Goal: Task Accomplishment & Management: Manage account settings

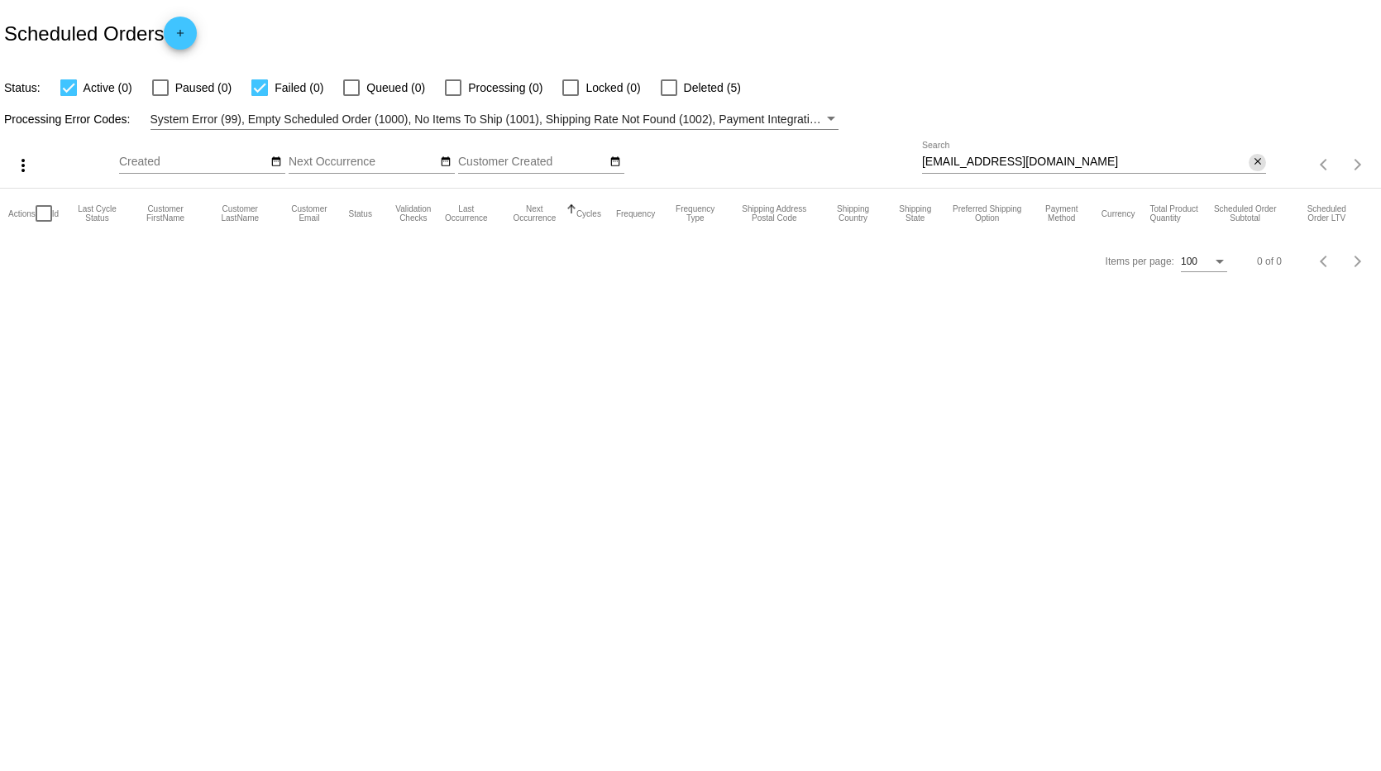
click at [1259, 162] on mat-icon "close" at bounding box center [1258, 161] width 12 height 13
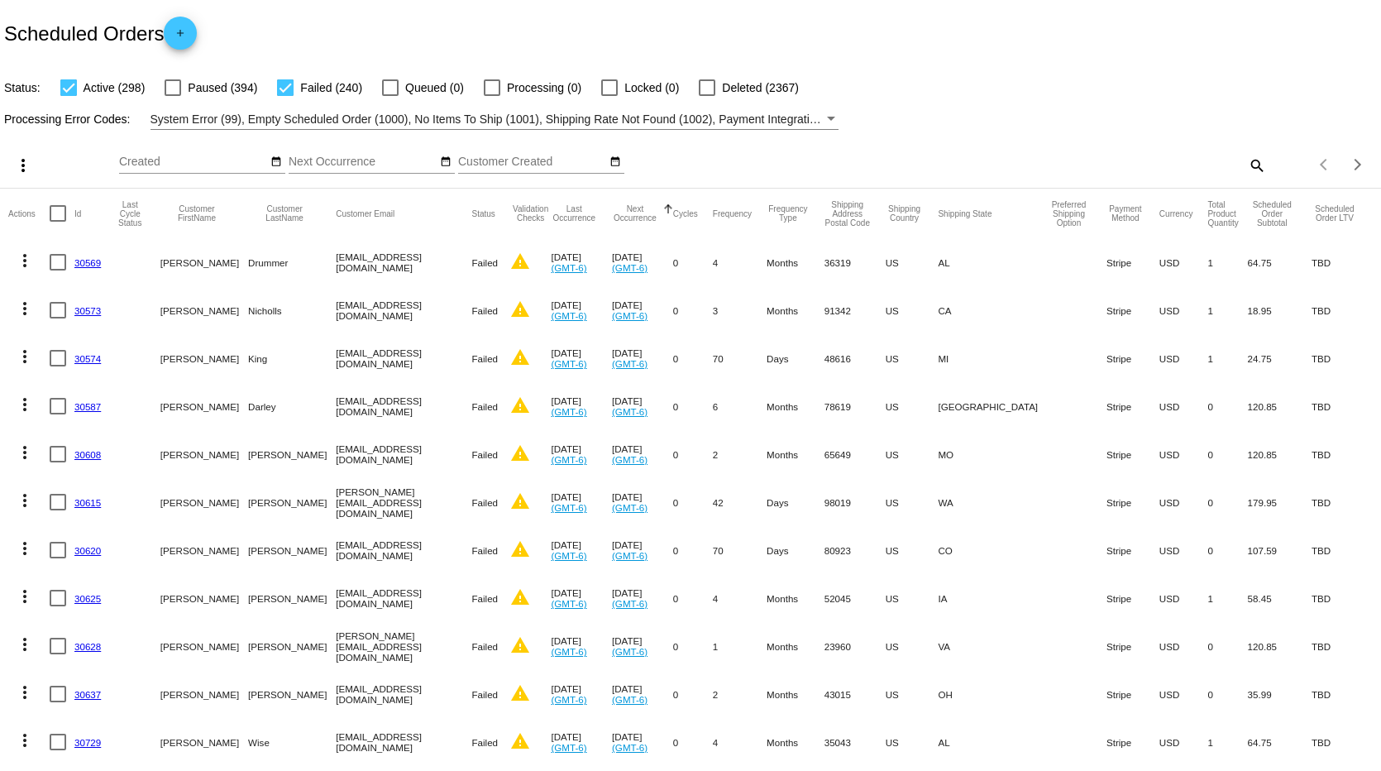
click at [1246, 165] on mat-icon "search" at bounding box center [1256, 165] width 20 height 26
paste input "[EMAIL_ADDRESS][DOMAIN_NAME]"
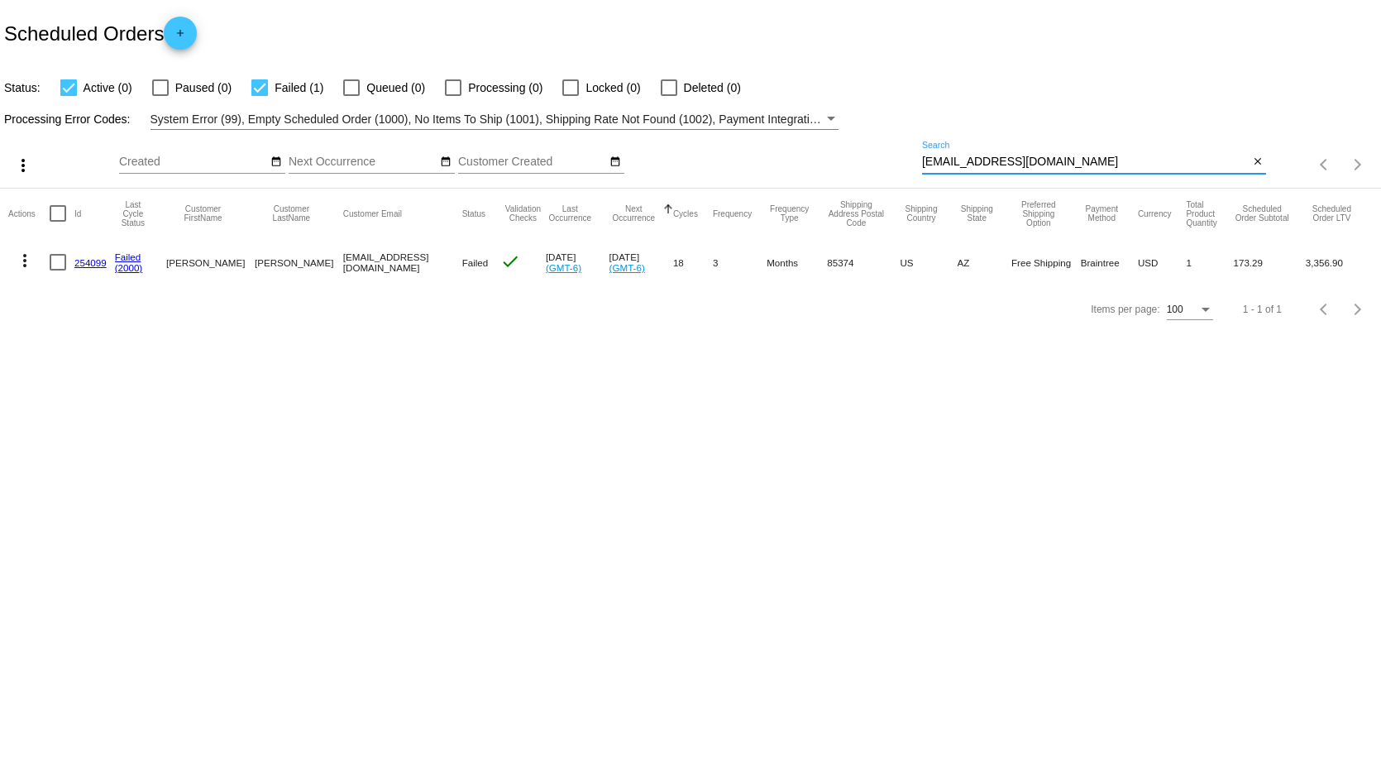
type input "[EMAIL_ADDRESS][DOMAIN_NAME]"
click at [24, 261] on mat-icon "more_vert" at bounding box center [25, 260] width 20 height 20
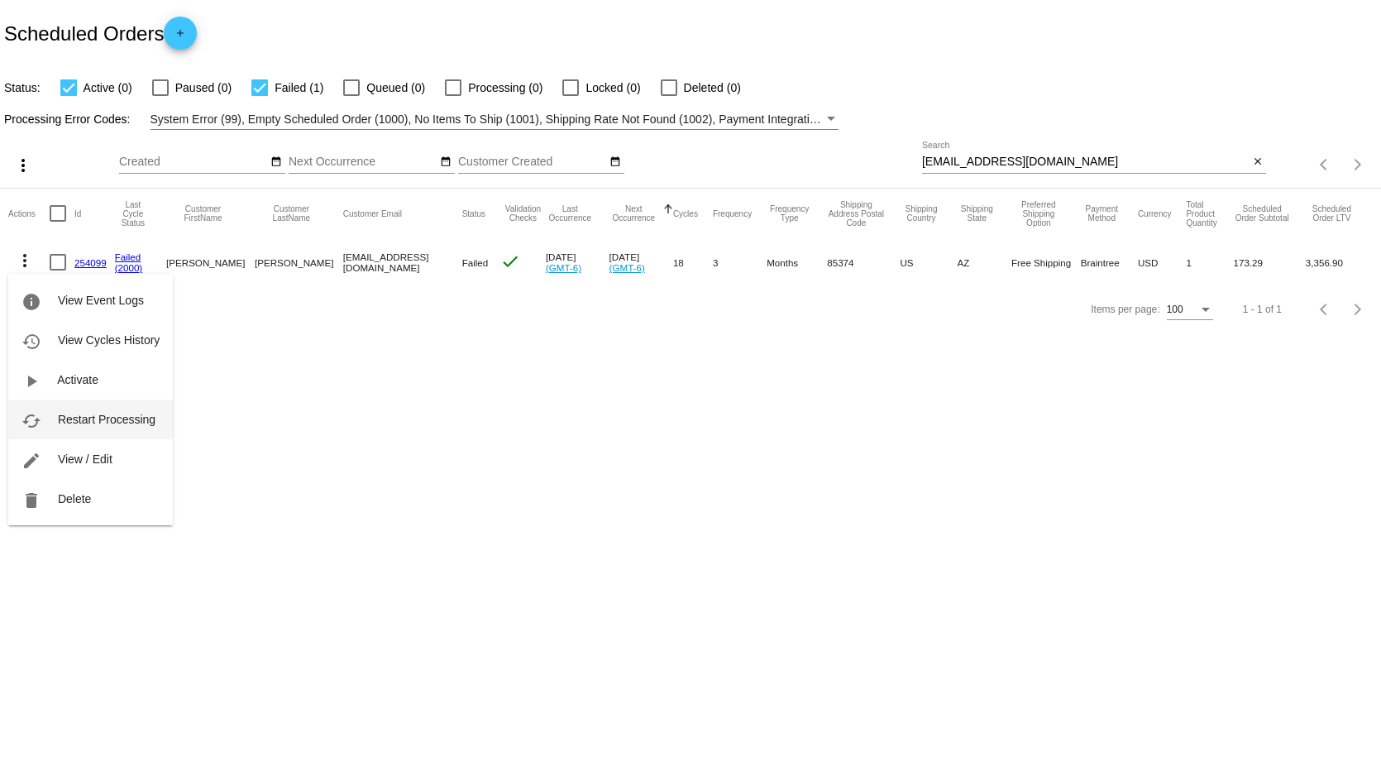
click at [95, 425] on span "Restart Processing" at bounding box center [107, 419] width 98 height 13
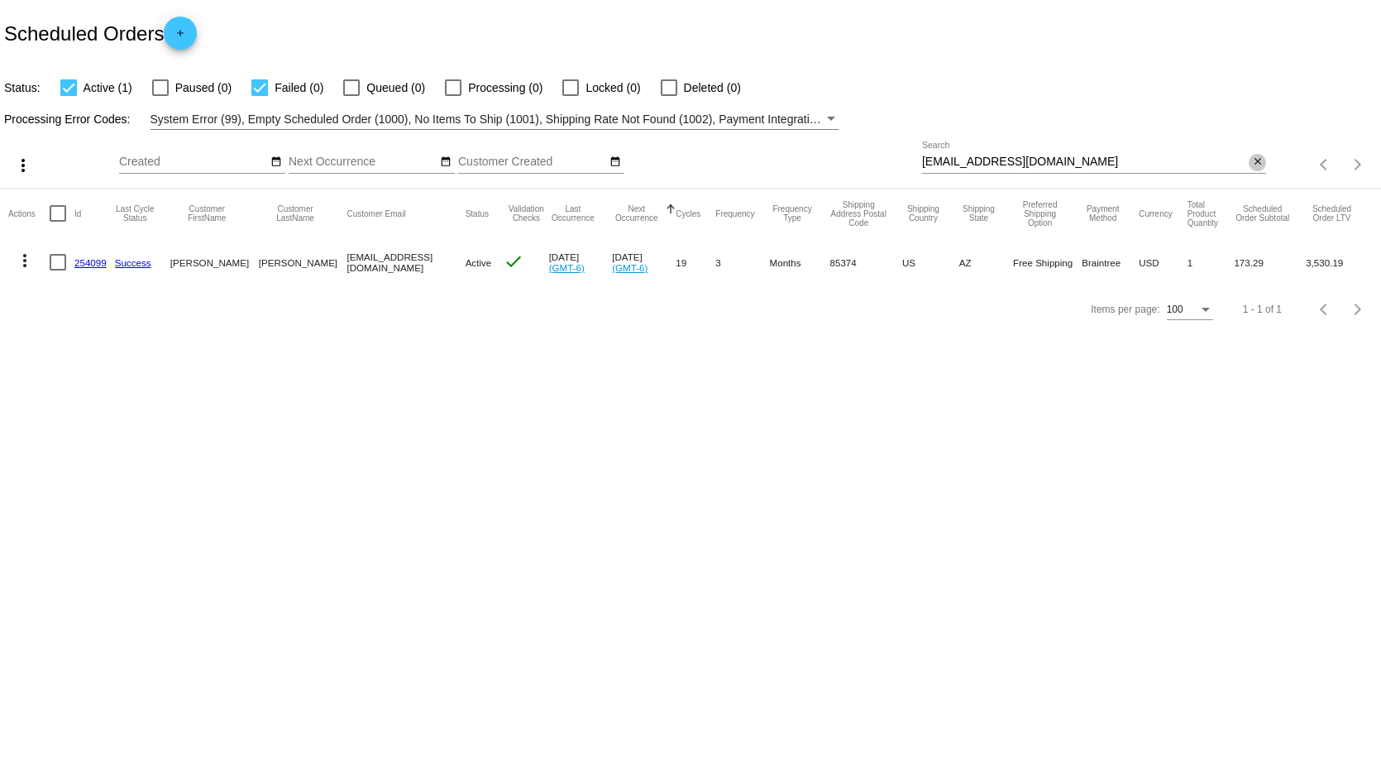
click at [1258, 161] on mat-icon "close" at bounding box center [1258, 161] width 12 height 13
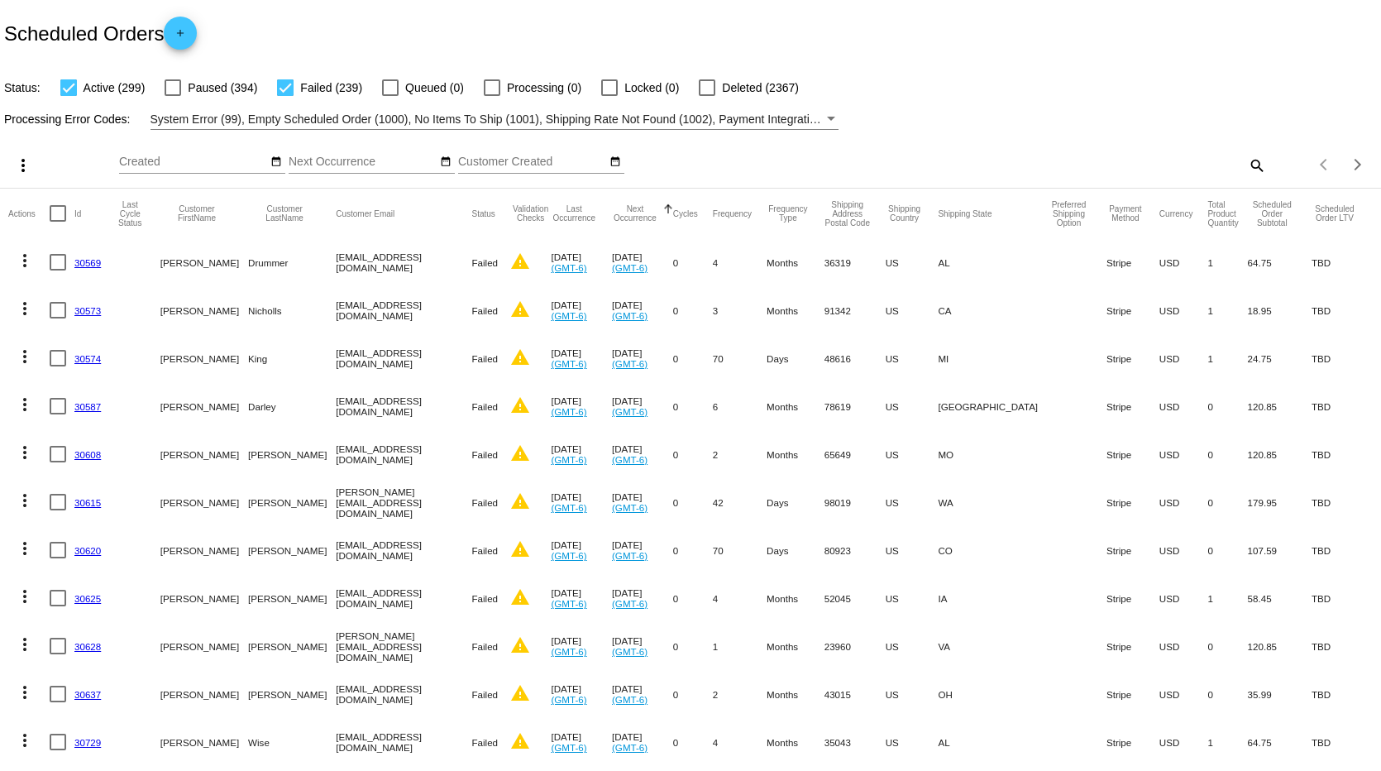
click at [1247, 162] on mat-icon "search" at bounding box center [1256, 165] width 20 height 26
paste input "dolphinhrse@gmail.com"
type input "dolphinhrse@gmail.com"
click at [1108, 76] on div "Status: Active (299) Paused (394) Failed (239) Queued (0) Processing (0) Locked…" at bounding box center [690, 81] width 1381 height 31
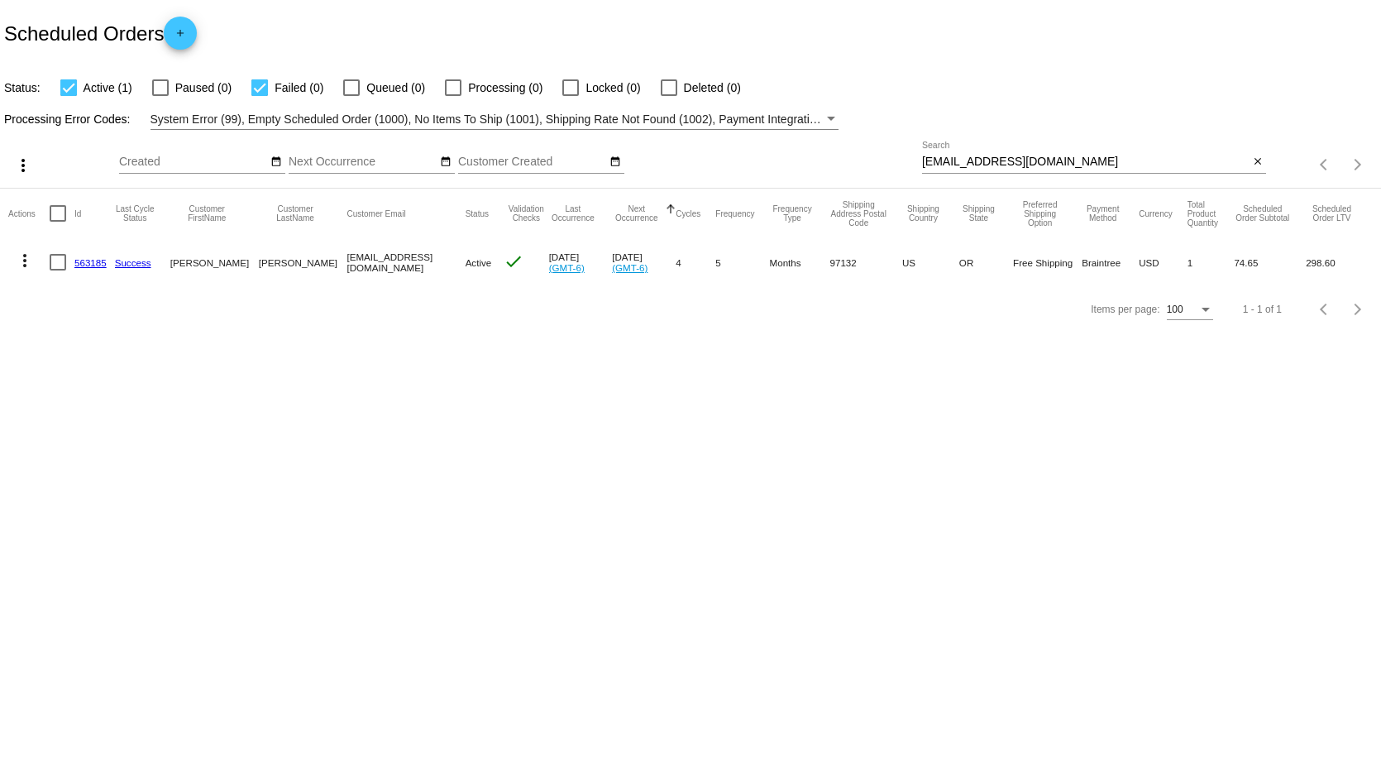
click at [256, 90] on div at bounding box center [259, 87] width 17 height 17
click at [259, 96] on input "Failed (0)" at bounding box center [259, 96] width 1 height 1
checkbox input "false"
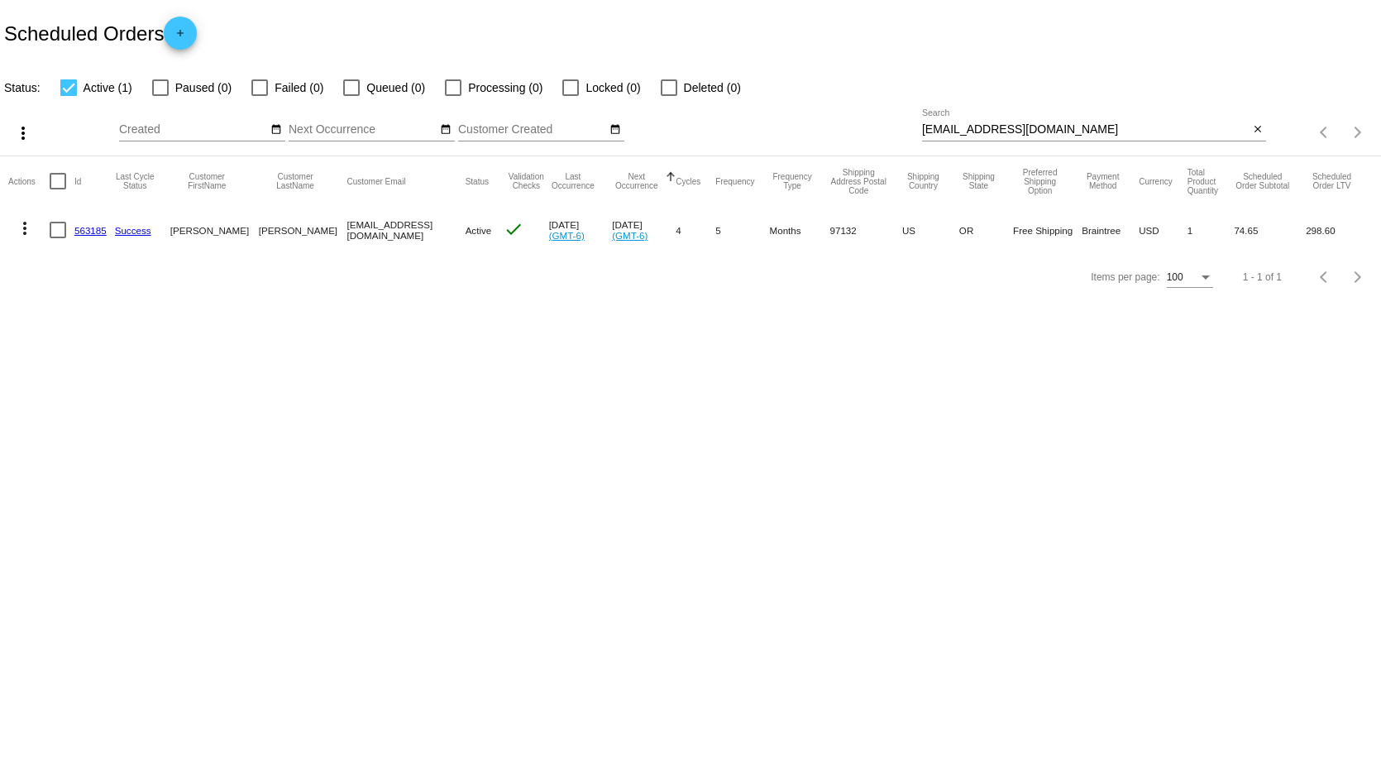
click at [24, 228] on mat-icon "more_vert" at bounding box center [25, 228] width 20 height 20
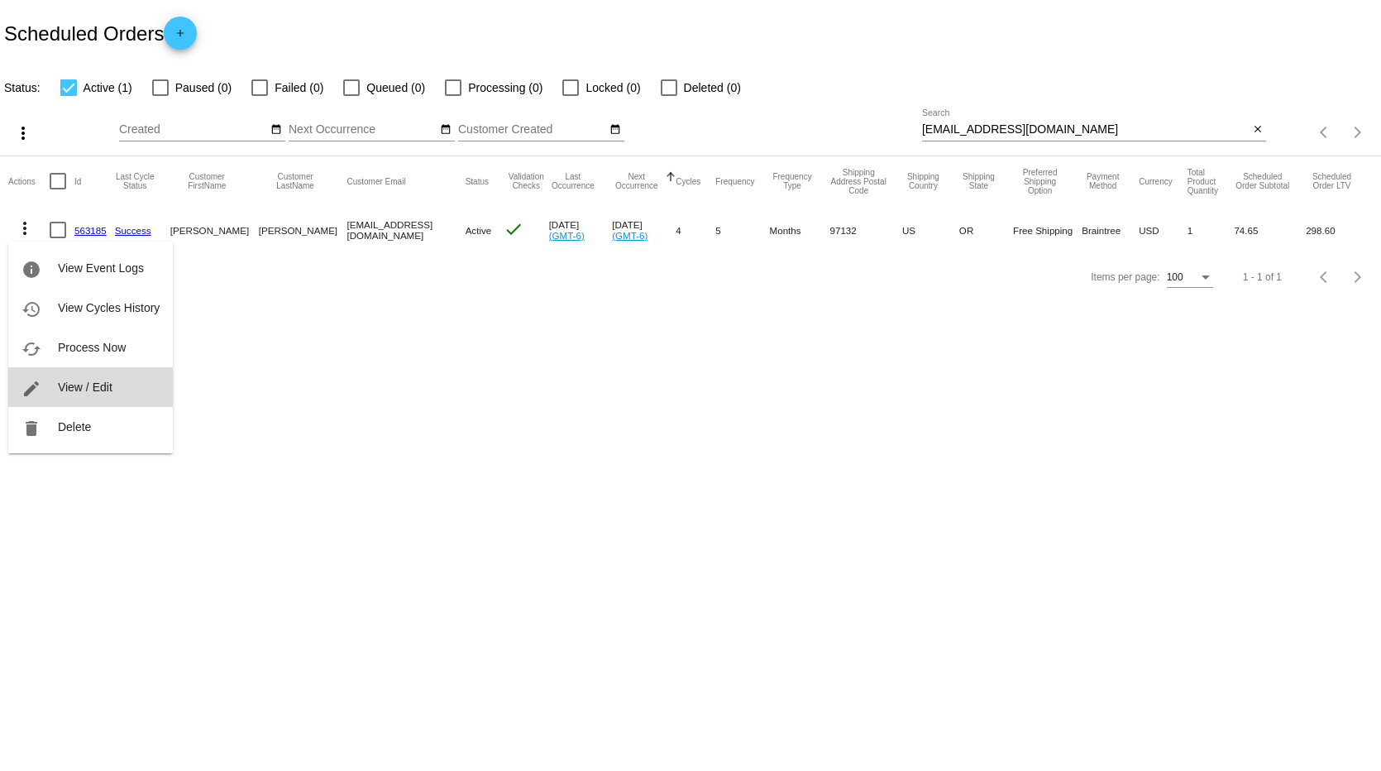
click at [76, 392] on span "View / Edit" at bounding box center [85, 386] width 55 height 13
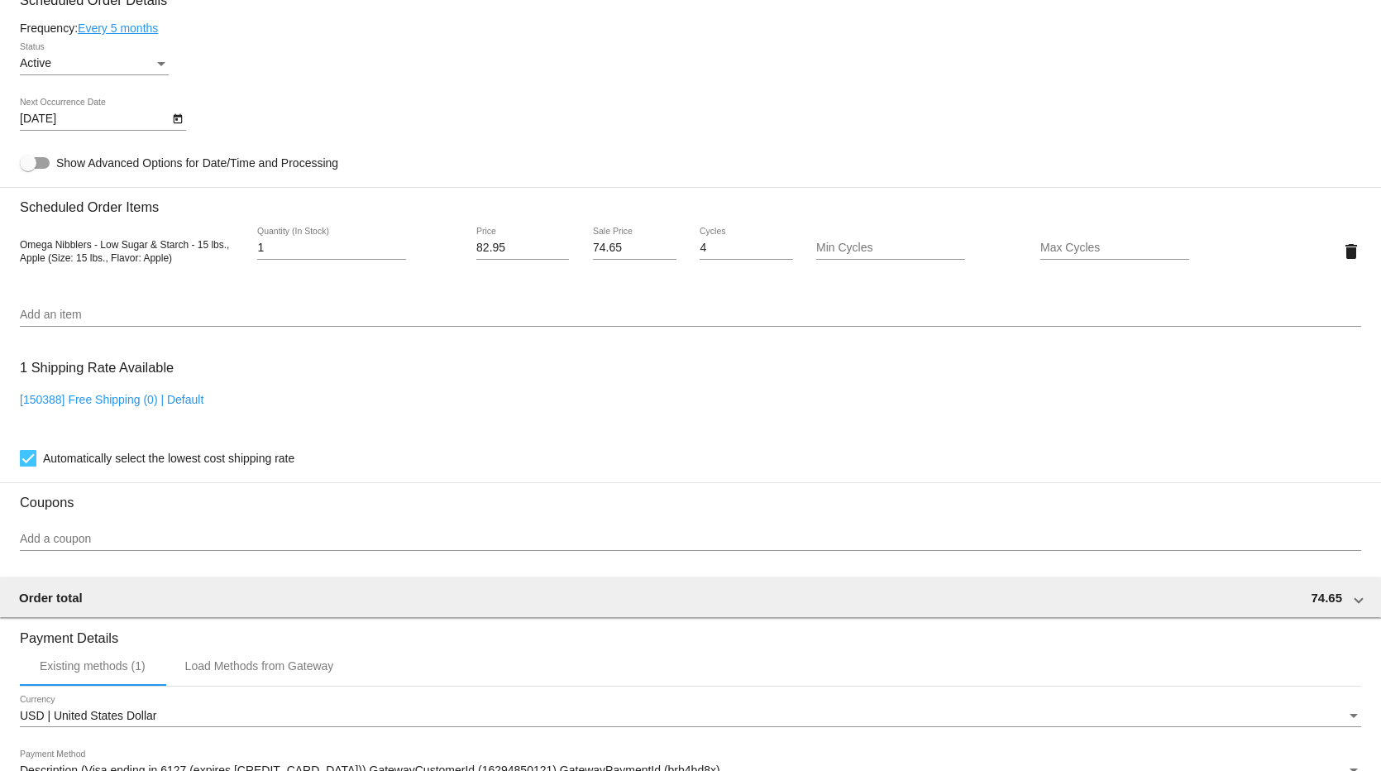
scroll to position [749, 0]
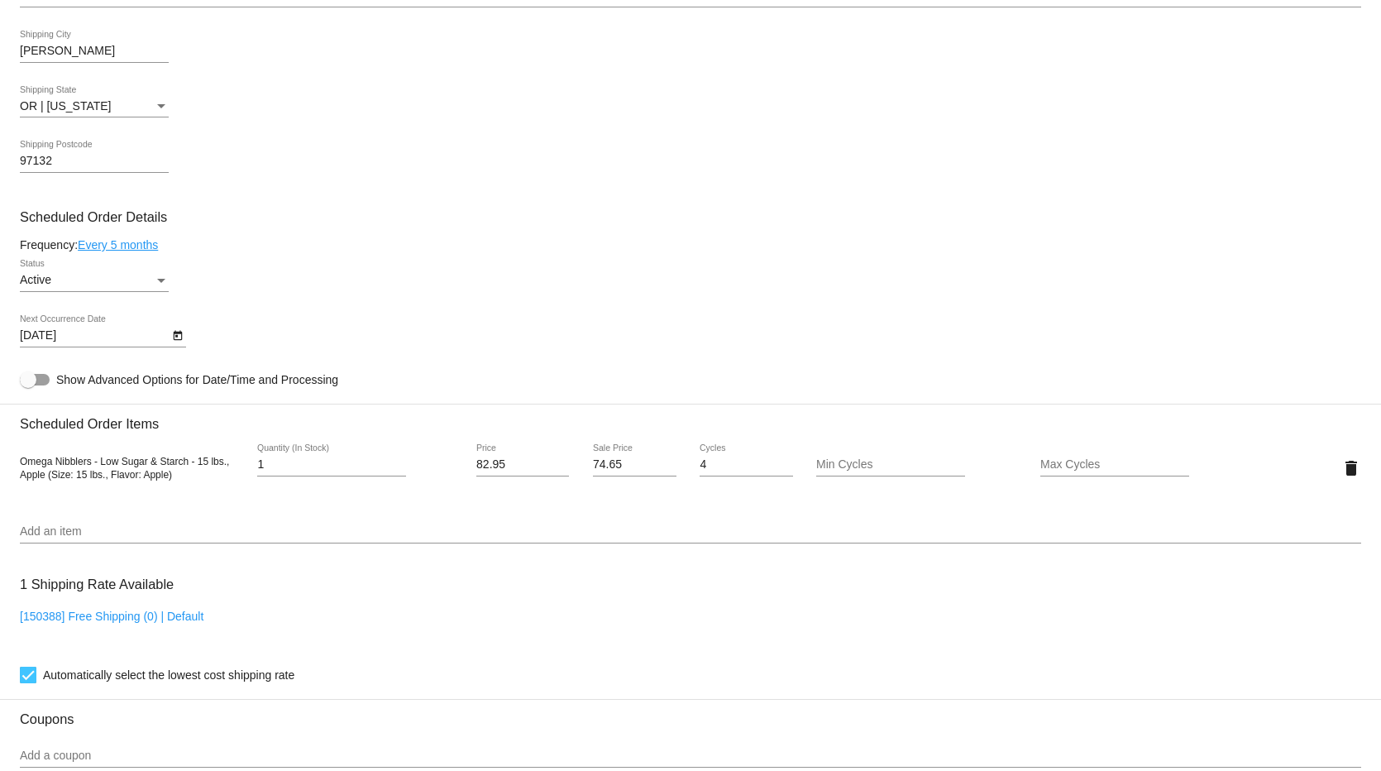
click at [181, 341] on icon "Open calendar" at bounding box center [177, 336] width 9 height 10
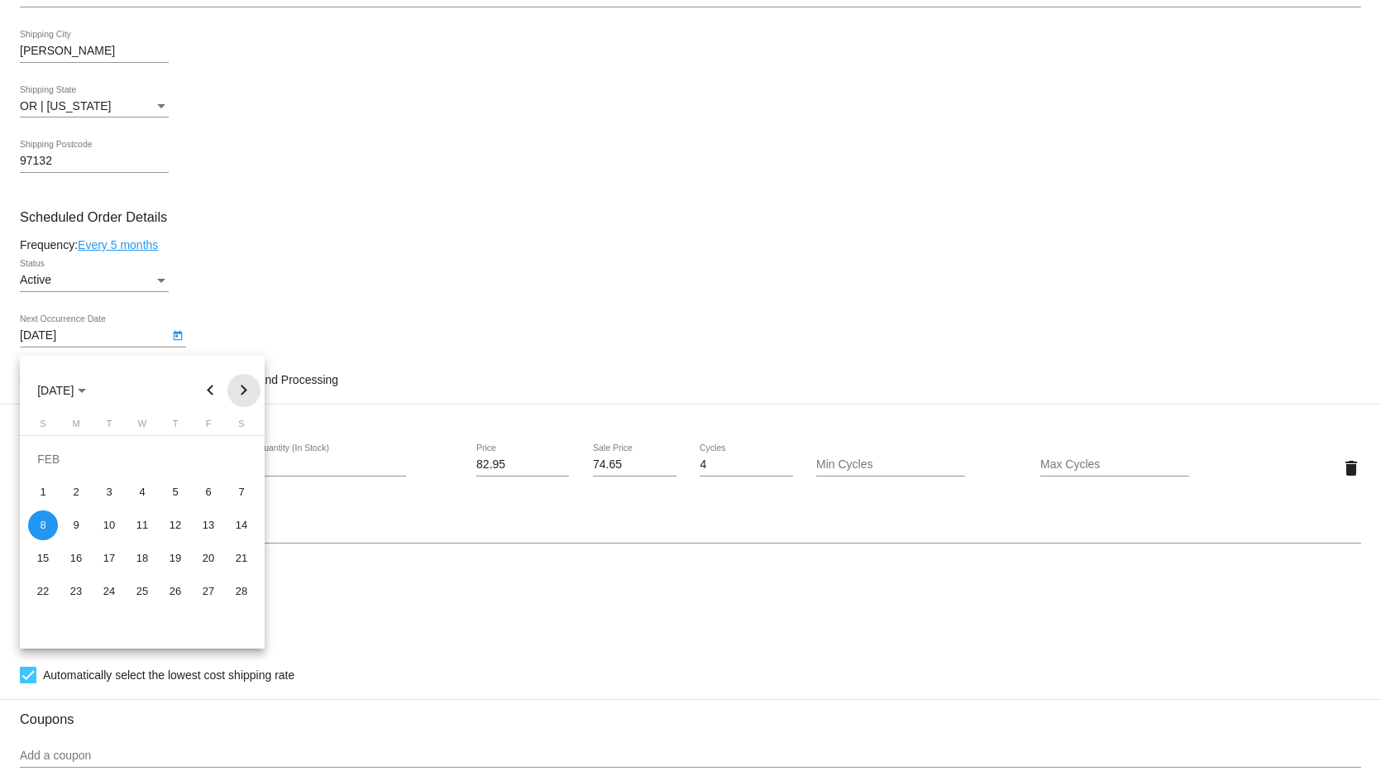
click at [242, 384] on button "Next month" at bounding box center [243, 390] width 33 height 33
click at [239, 387] on button "Next month" at bounding box center [243, 390] width 33 height 33
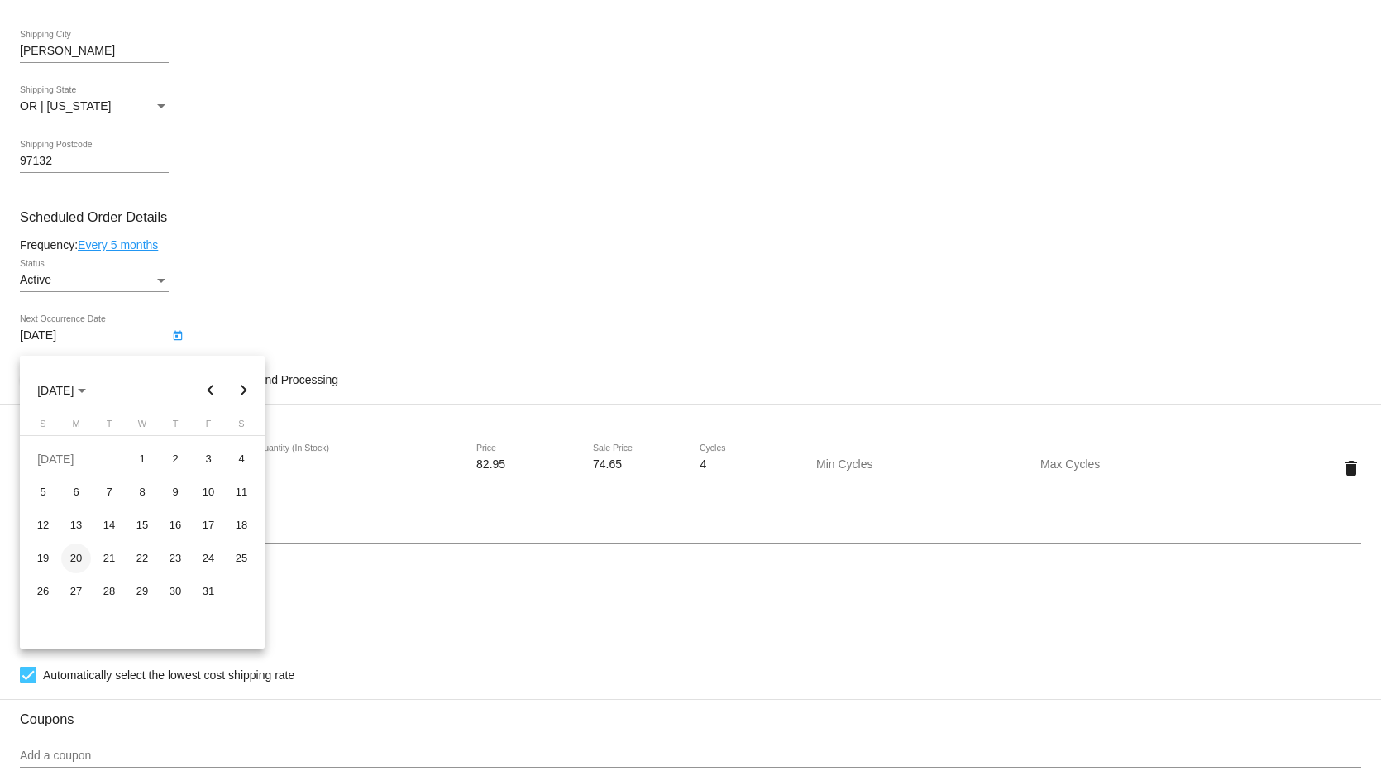
click at [74, 555] on div "20" at bounding box center [76, 558] width 30 height 30
type input "7/20/2026"
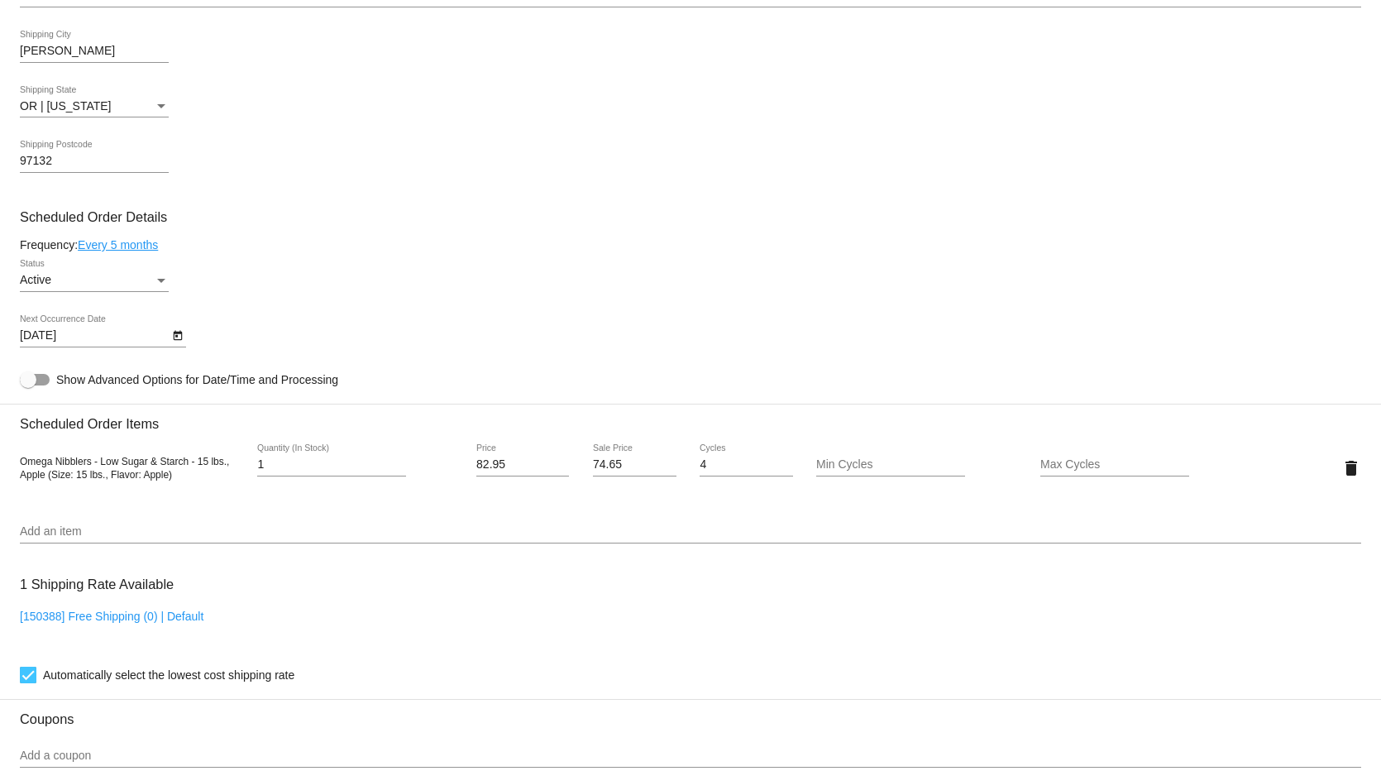
click at [134, 251] on link "Every 5 months" at bounding box center [118, 244] width 80 height 13
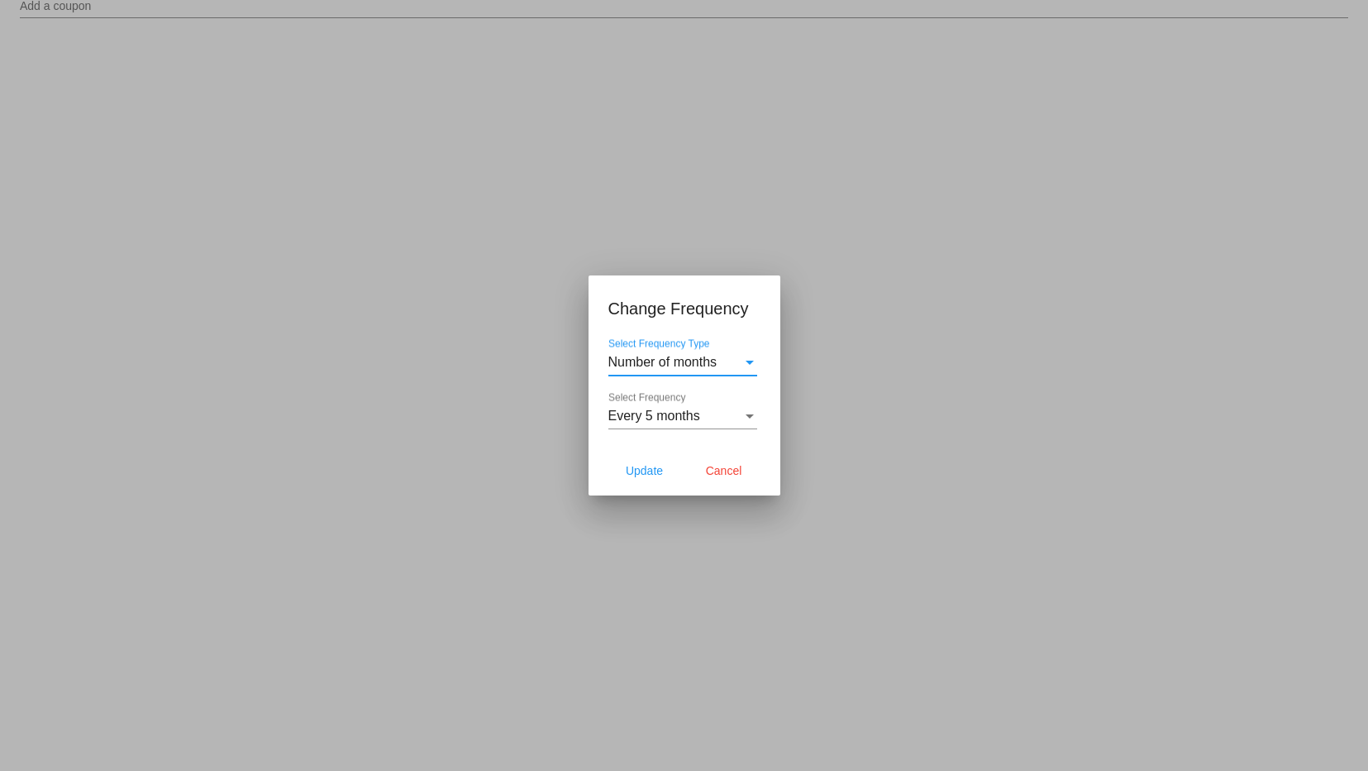
click at [663, 352] on div "Number of months Select Frequency Type" at bounding box center [682, 356] width 149 height 37
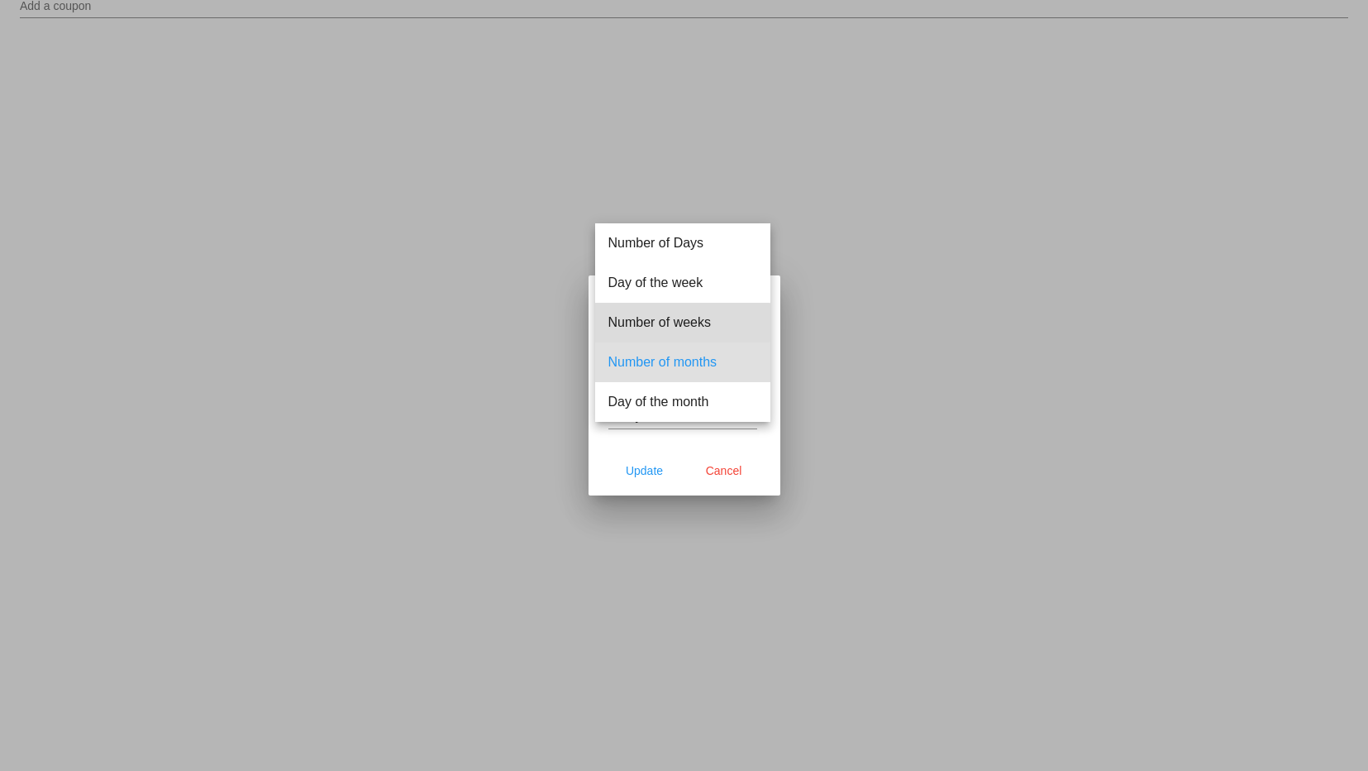
click at [666, 322] on span "Number of weeks" at bounding box center [682, 323] width 149 height 40
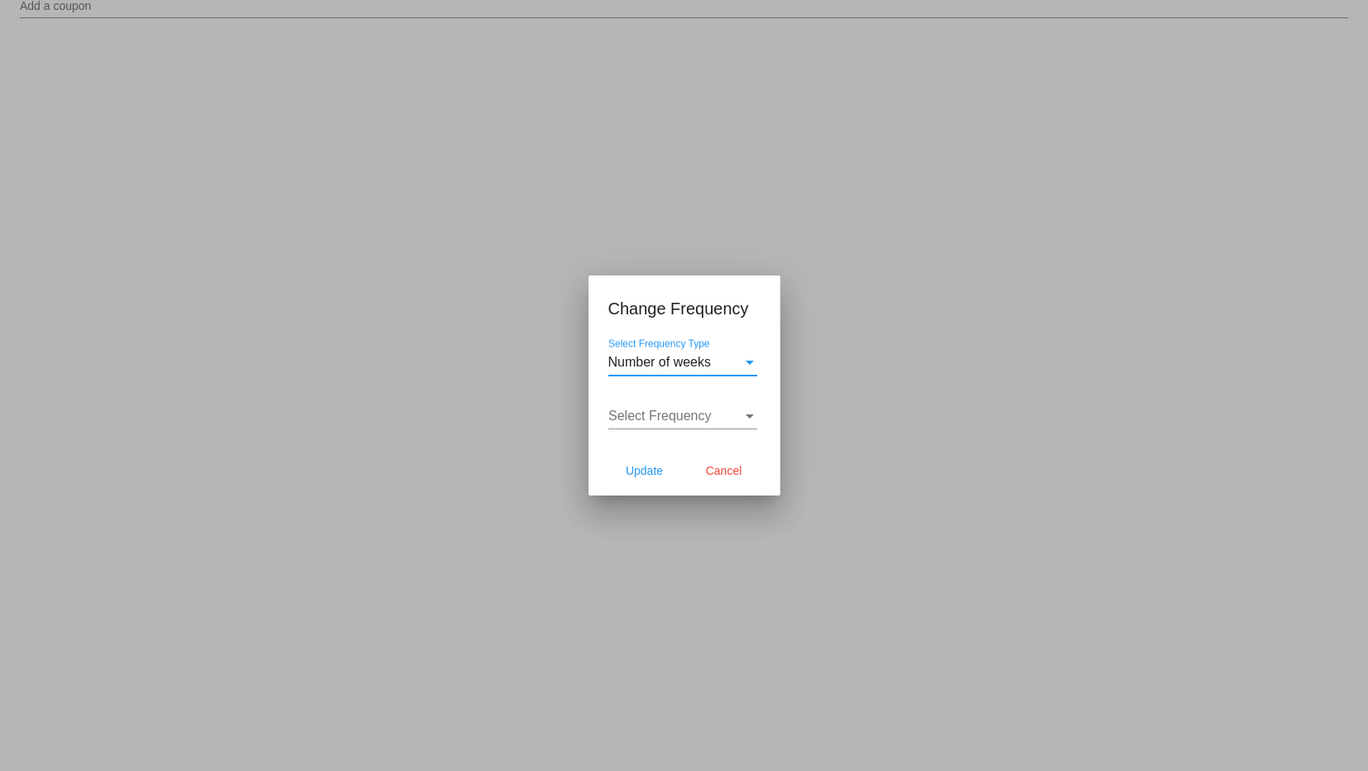
click at [679, 412] on span "Select Frequency" at bounding box center [659, 415] width 103 height 14
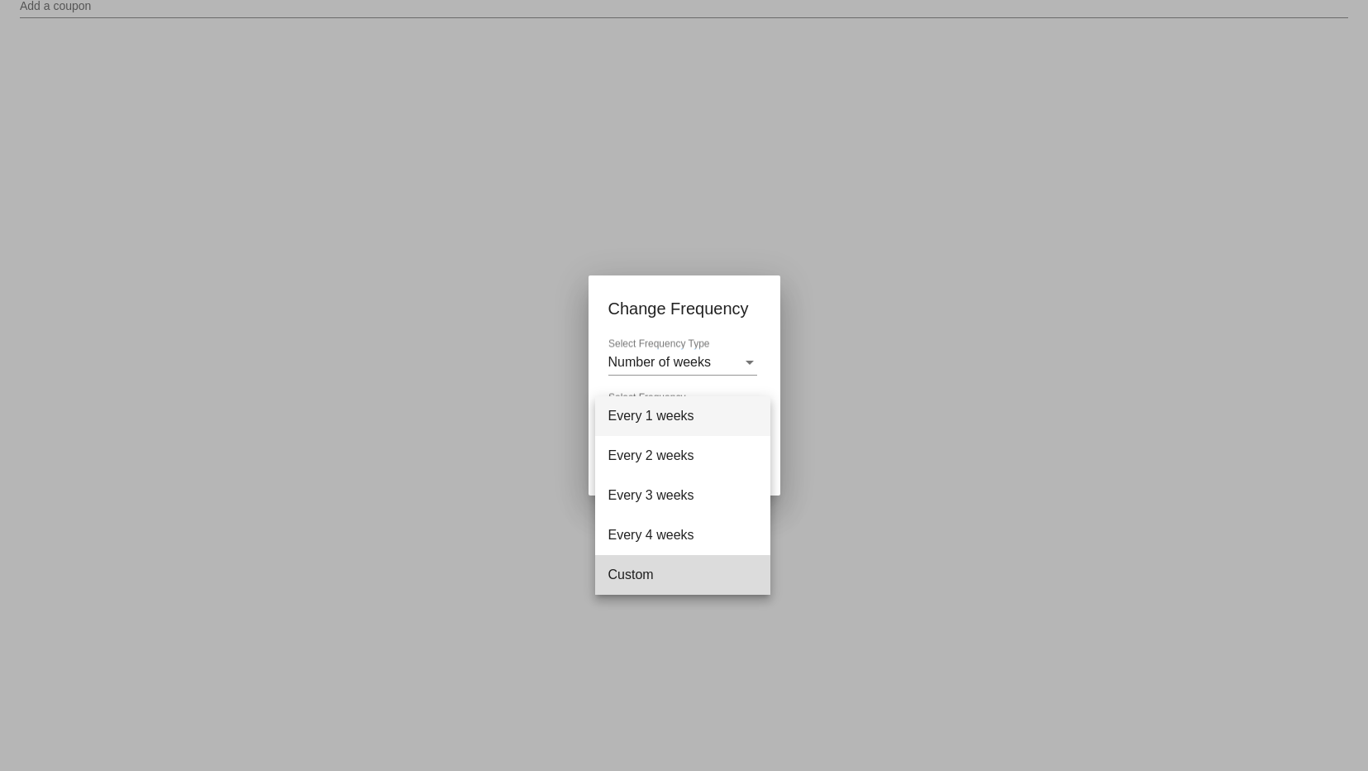
click at [659, 585] on span "Custom" at bounding box center [682, 575] width 149 height 40
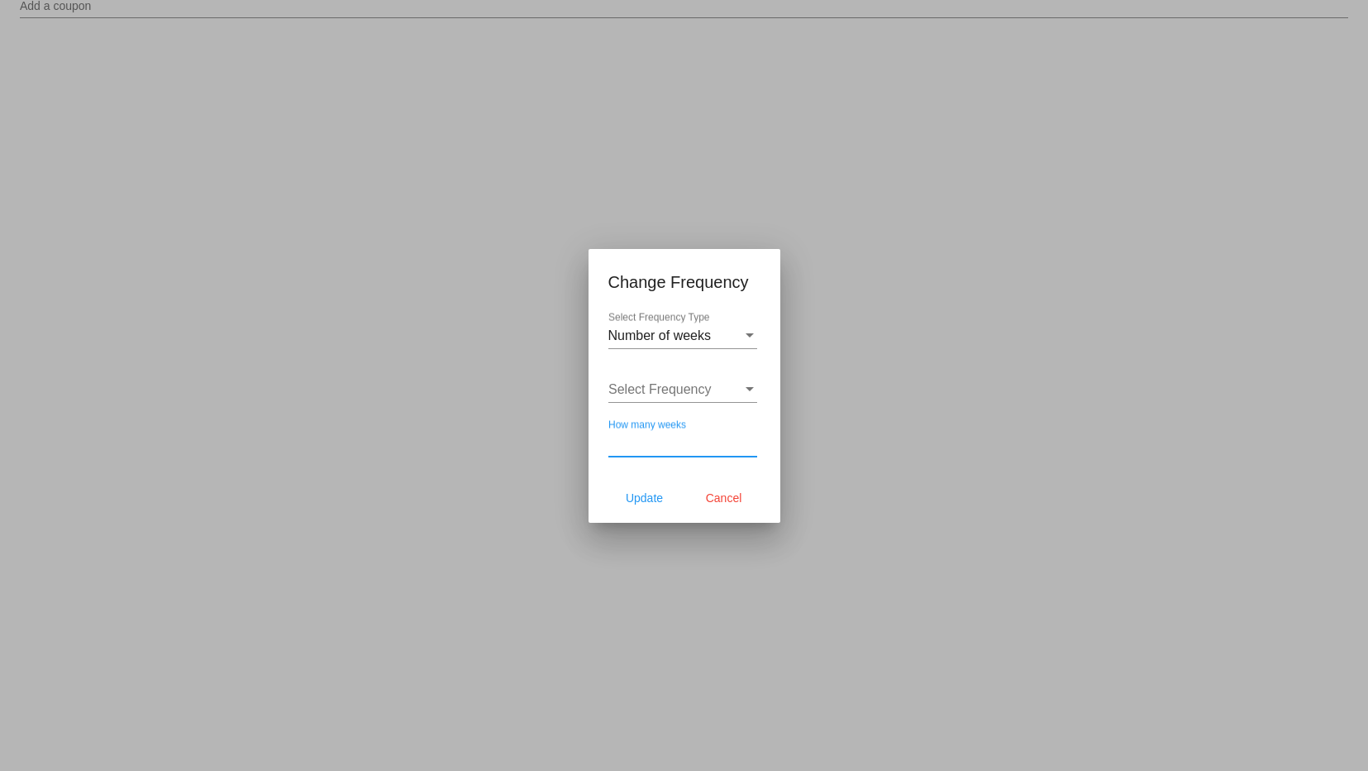
click at [646, 442] on input "How many weeks" at bounding box center [682, 443] width 149 height 15
type input "32"
click at [671, 382] on span "Select Frequency" at bounding box center [659, 389] width 103 height 14
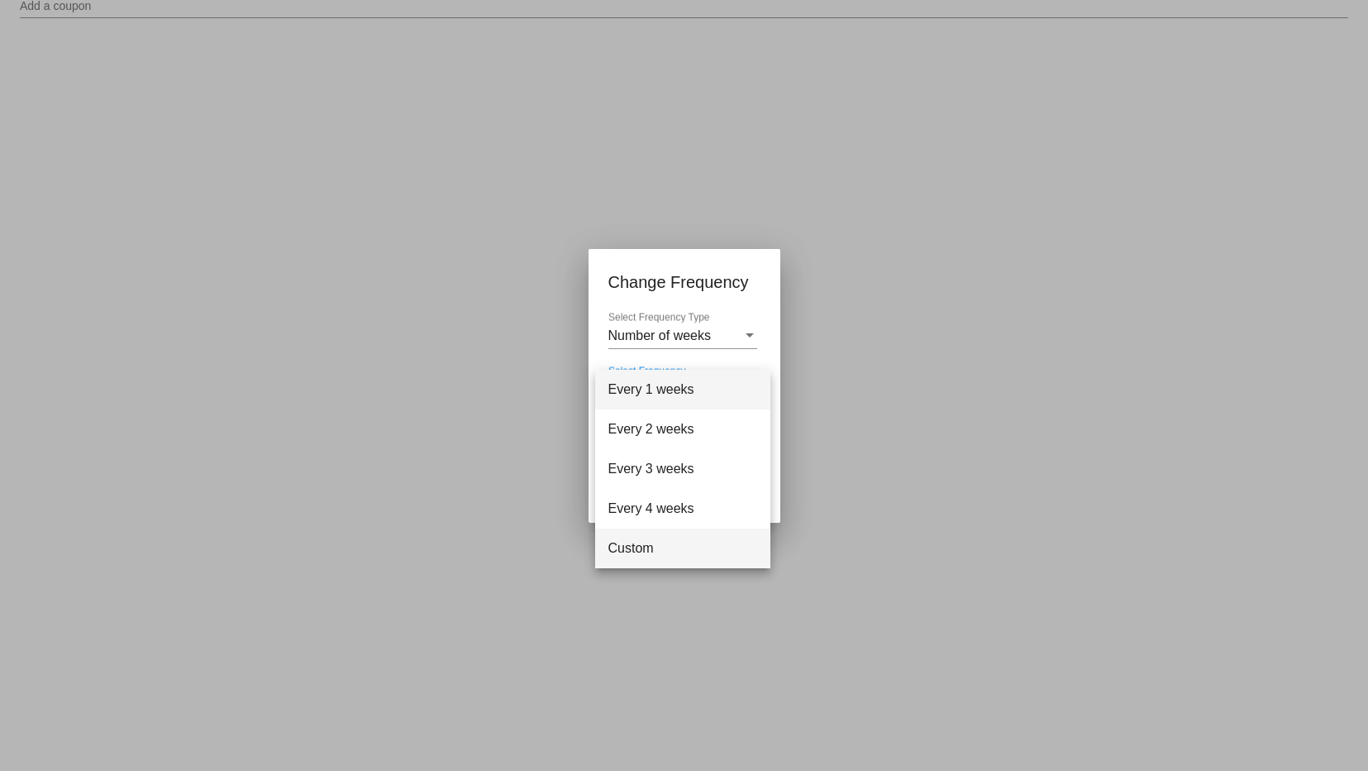
click at [651, 543] on span "Custom" at bounding box center [682, 548] width 149 height 40
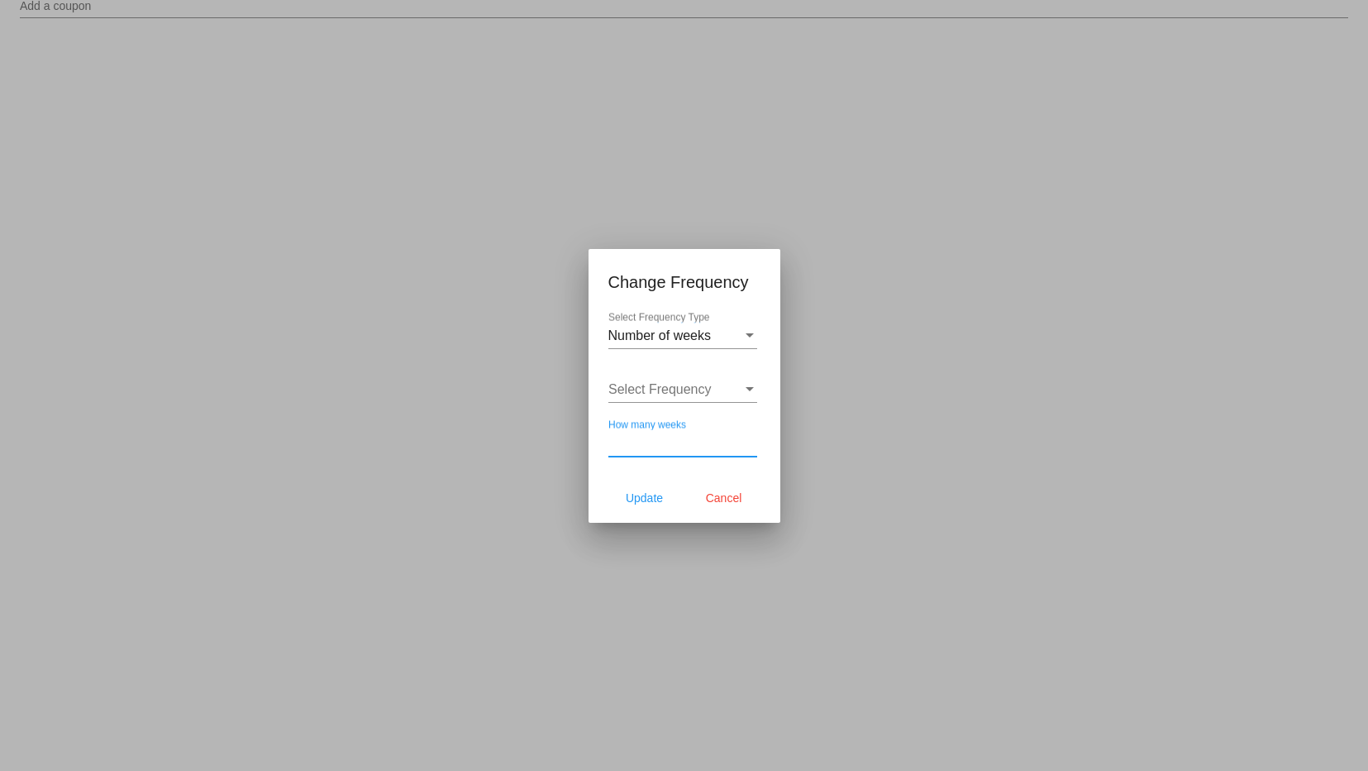
click at [658, 444] on input "How many weeks" at bounding box center [682, 443] width 149 height 15
type input "32"
click at [643, 500] on span "Update" at bounding box center [644, 497] width 37 height 13
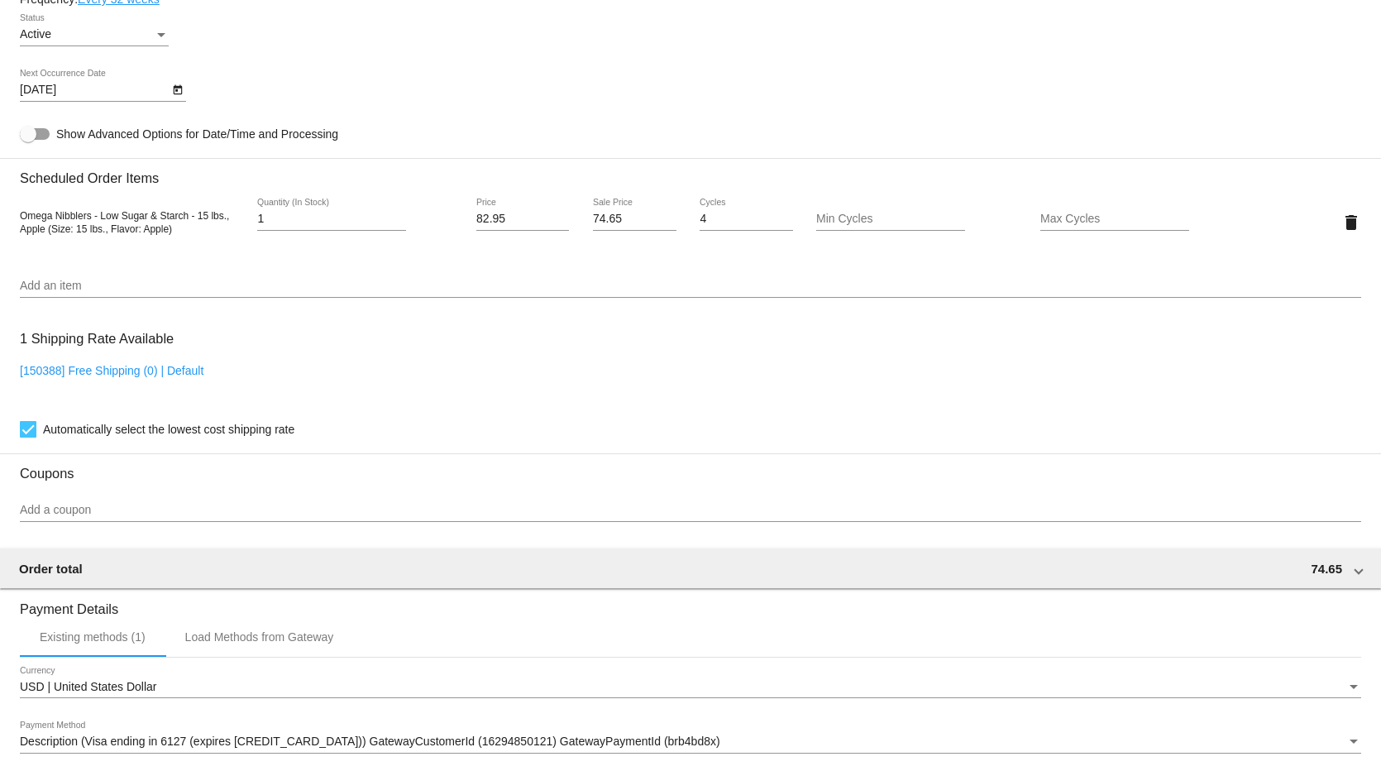
scroll to position [997, 0]
click at [179, 94] on icon "Open calendar" at bounding box center [178, 88] width 12 height 20
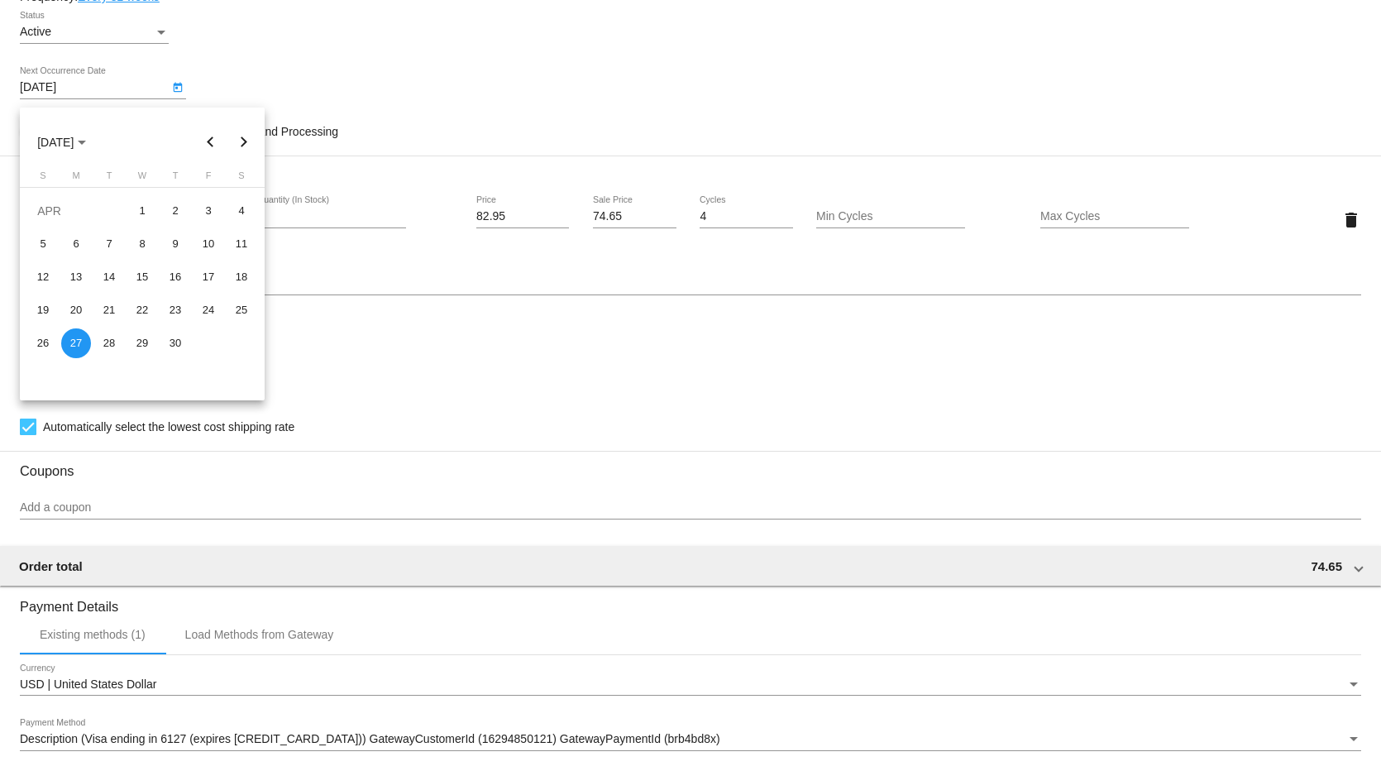
click at [243, 137] on button "Next month" at bounding box center [243, 142] width 33 height 33
click at [78, 308] on div "20" at bounding box center [76, 310] width 30 height 30
type input "7/20/2026"
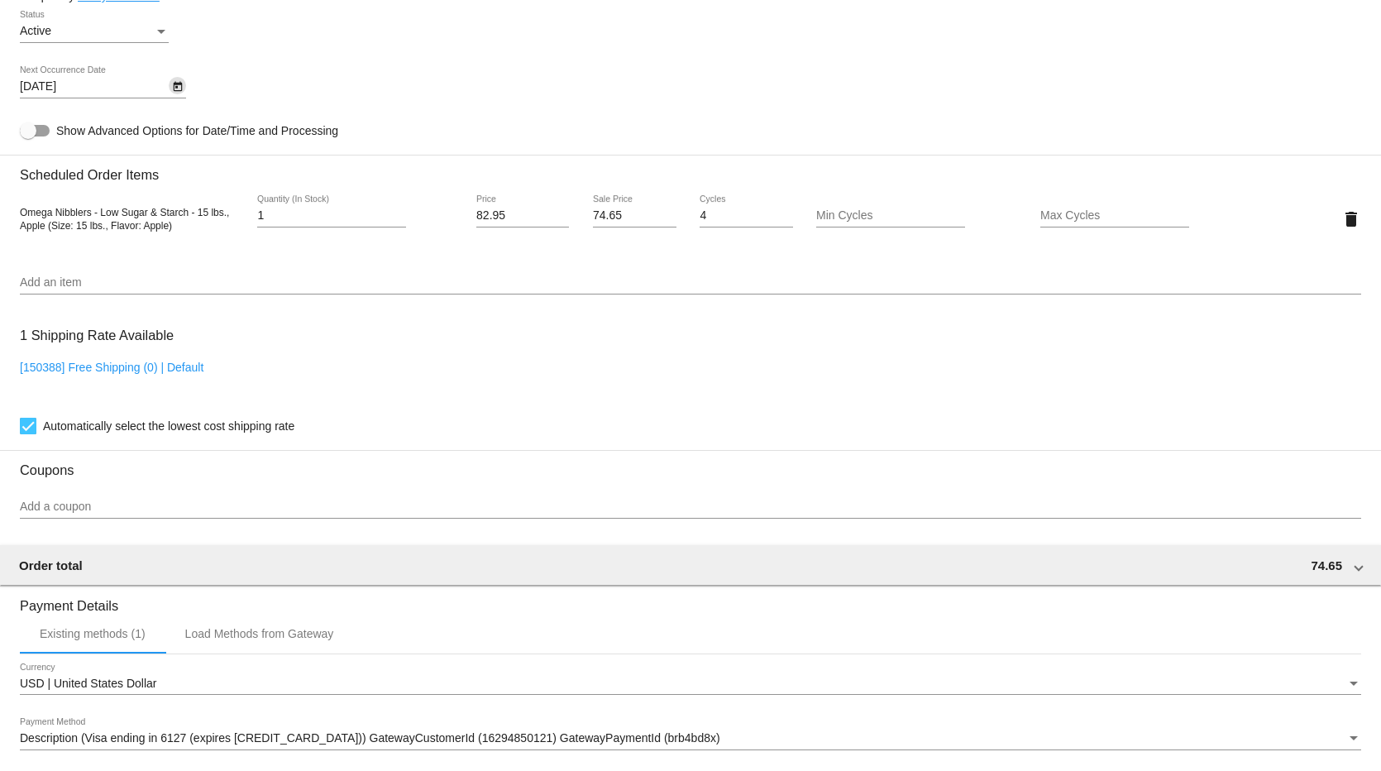
scroll to position [1245, 0]
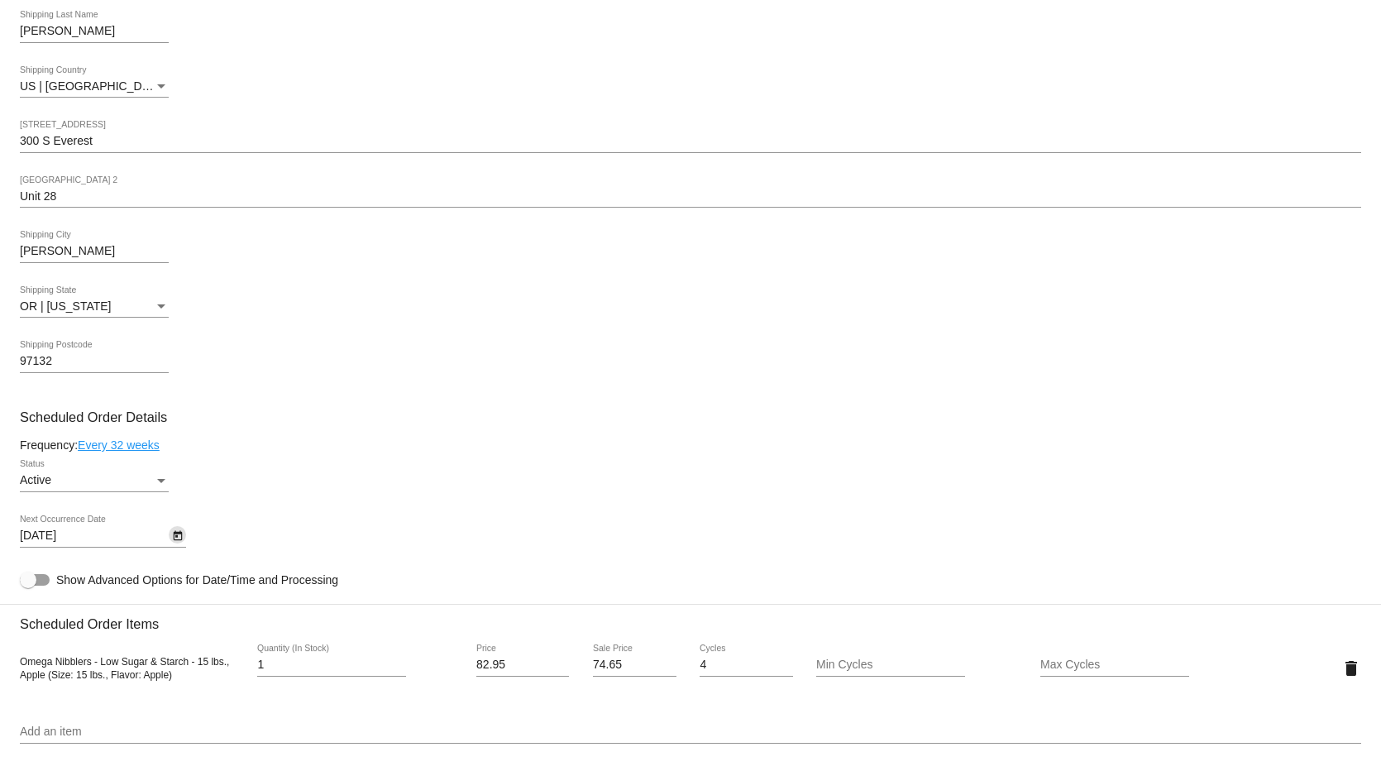
scroll to position [579, 0]
